Goal: Task Accomplishment & Management: Complete application form

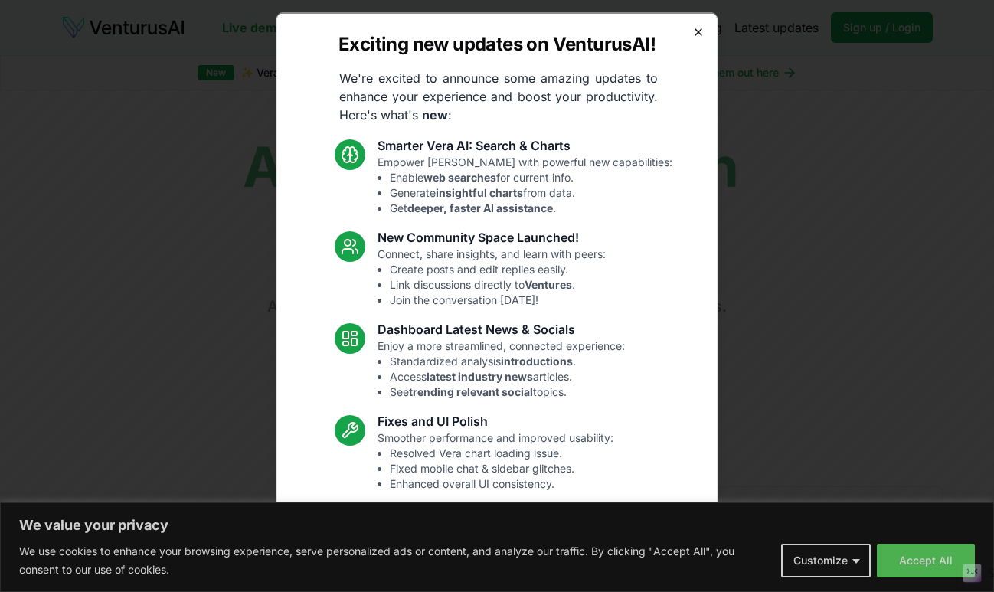
click at [692, 27] on icon "button" at bounding box center [698, 31] width 12 height 12
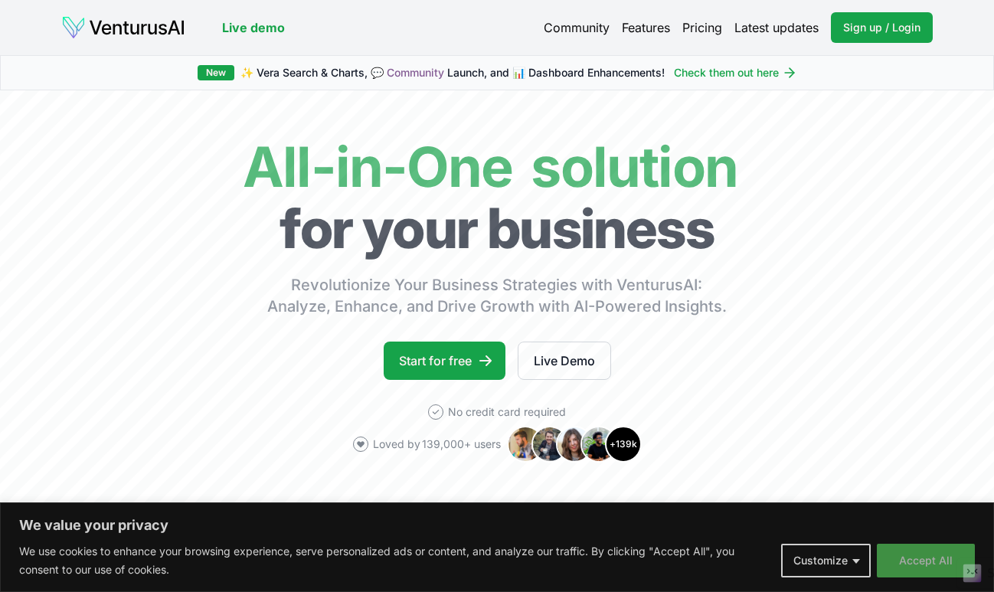
click at [912, 554] on button "Accept All" at bounding box center [925, 560] width 98 height 34
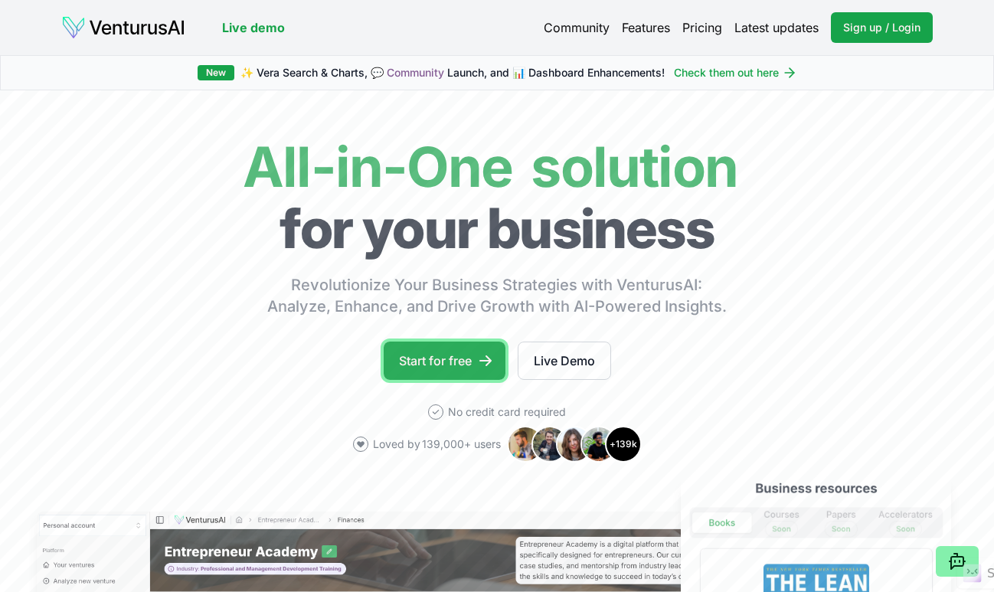
click at [431, 357] on link "Start for free" at bounding box center [445, 360] width 122 height 38
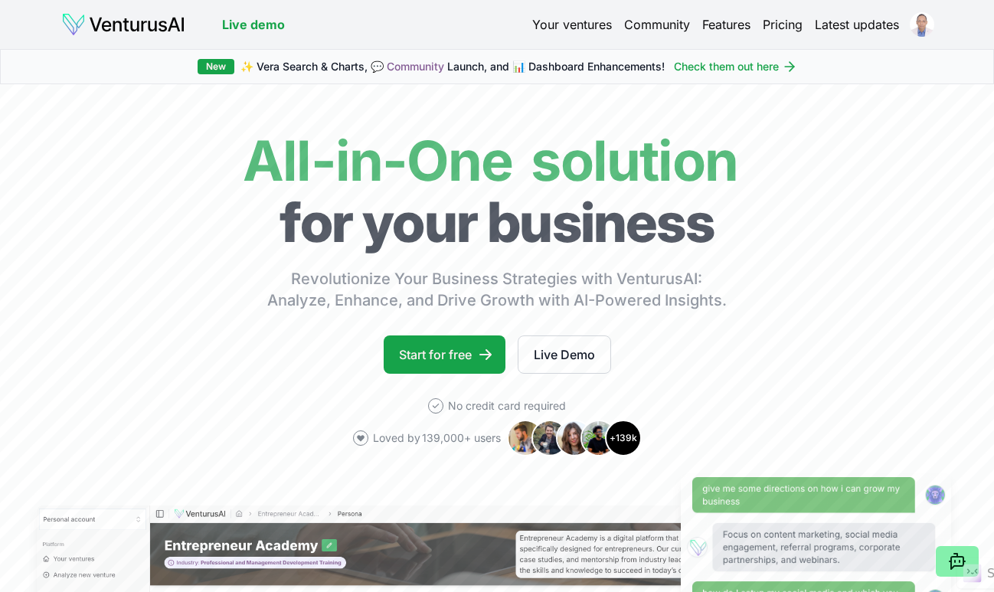
click at [730, 18] on link "Features" at bounding box center [726, 24] width 48 height 18
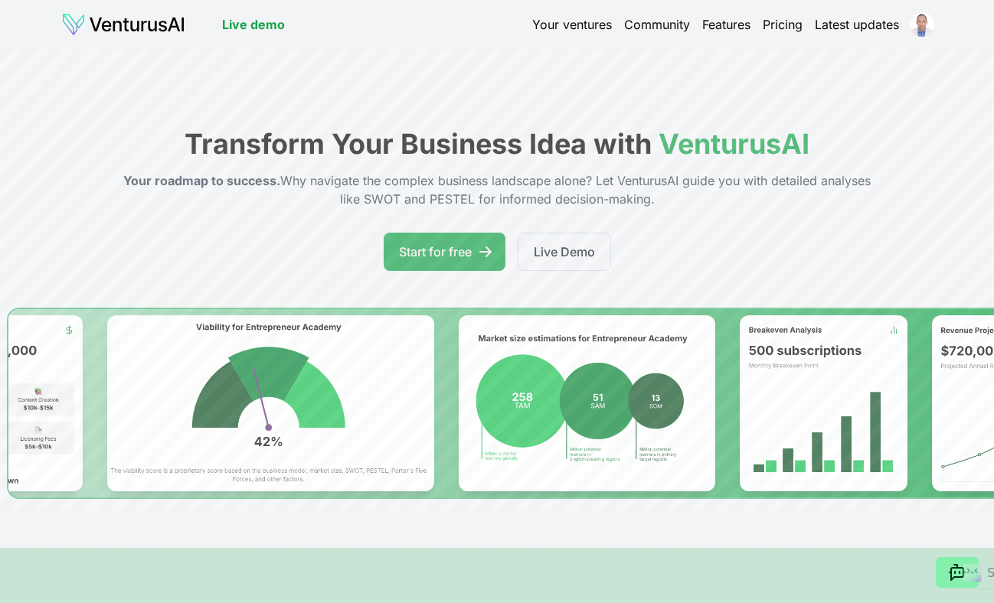
click at [639, 21] on link "Community" at bounding box center [657, 24] width 66 height 18
click at [560, 27] on link "Your ventures" at bounding box center [572, 24] width 80 height 18
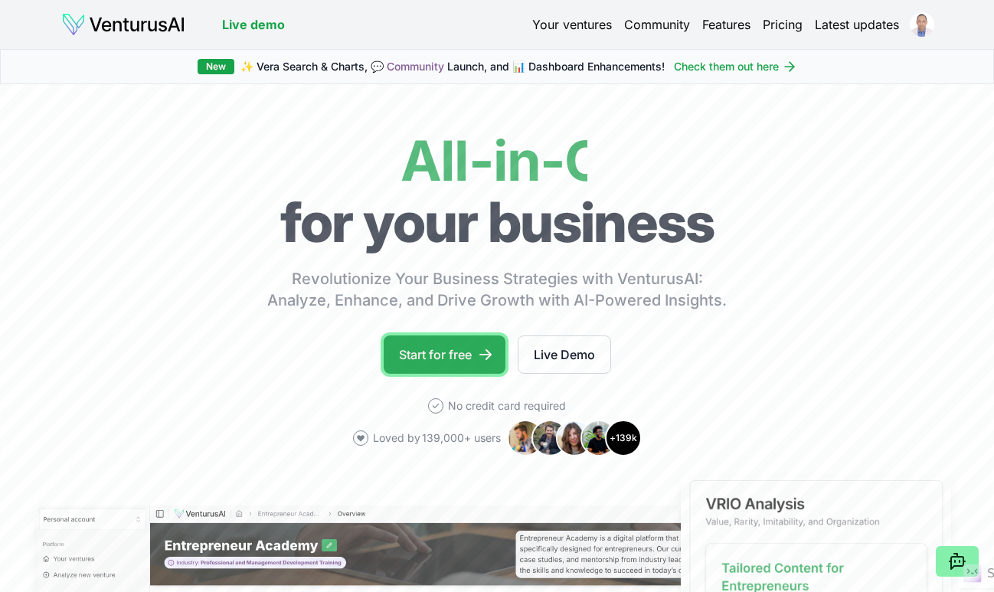
click at [450, 353] on link "Start for free" at bounding box center [445, 354] width 122 height 38
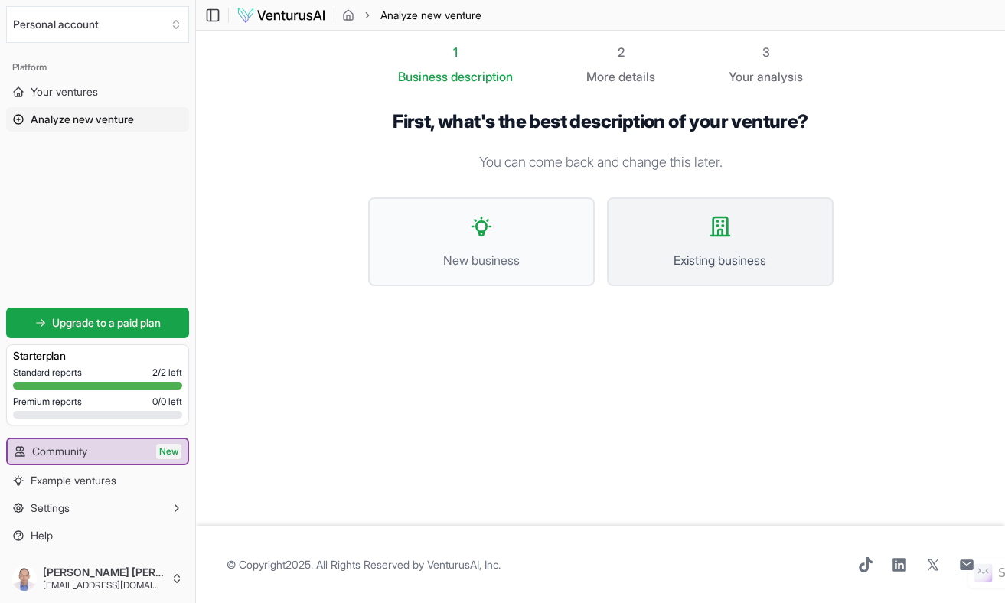
click at [737, 243] on button "Existing business" at bounding box center [720, 241] width 227 height 89
